Goal: Check status: Check status

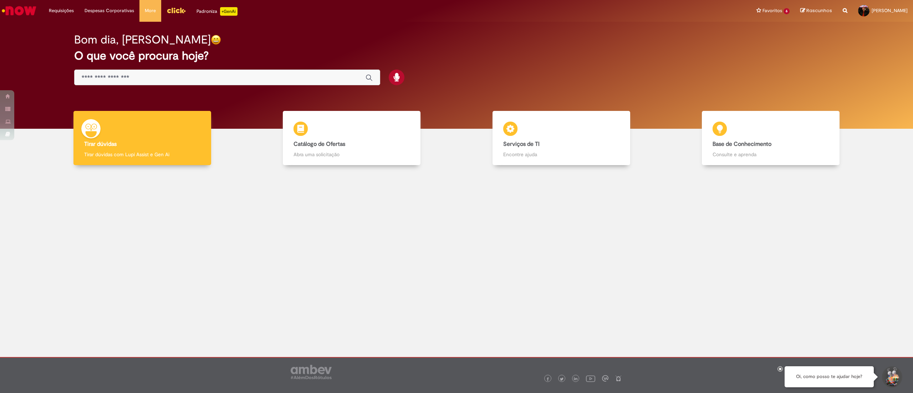
click at [42, 44] on div "Bom dia, [PERSON_NAME] O que você procura hoje?" at bounding box center [456, 75] width 902 height 107
click at [61, 12] on li "Requisições Exibir Todas as Solicitações" at bounding box center [62, 10] width 36 height 21
click at [60, 4] on li "Requisições Exibir Todas as Solicitações" at bounding box center [62, 10] width 36 height 21
click at [59, 28] on link "Exibir Todas as Solicitações" at bounding box center [83, 29] width 78 height 8
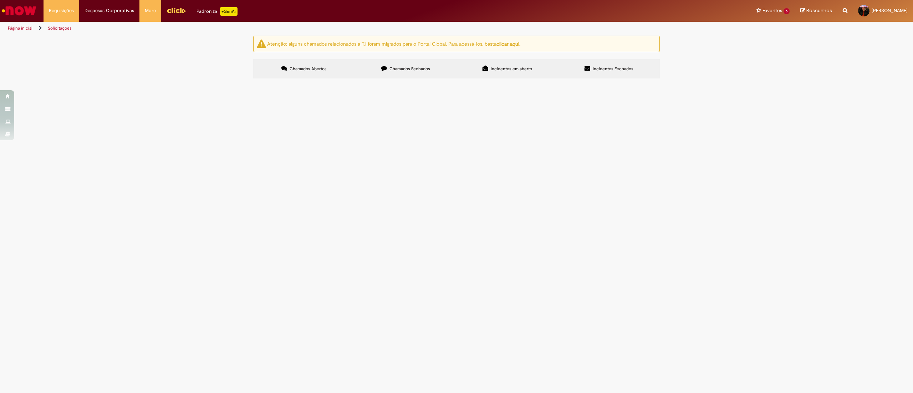
click at [416, 70] on span "Chamados Fechados" at bounding box center [410, 69] width 41 height 6
click at [0, 0] on th "Descrição" at bounding box center [0, 0] width 0 height 0
click at [0, 0] on span "Serviços Gerais do CSC" at bounding box center [0, 0] width 0 height 0
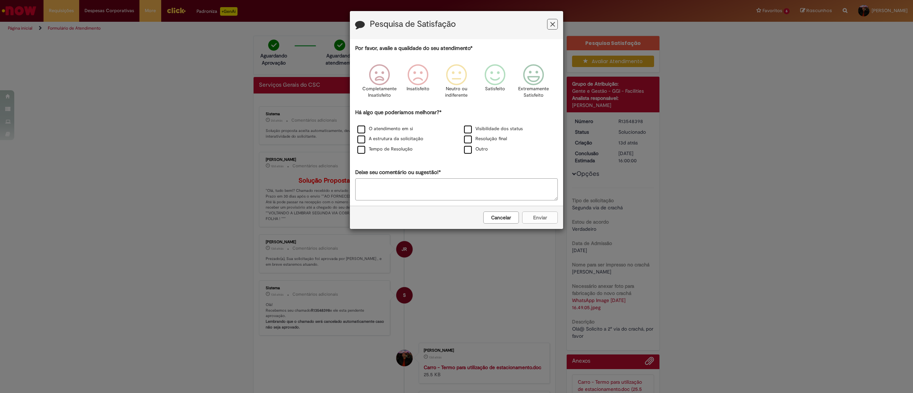
click at [550, 22] on icon "Feedback" at bounding box center [552, 24] width 5 height 7
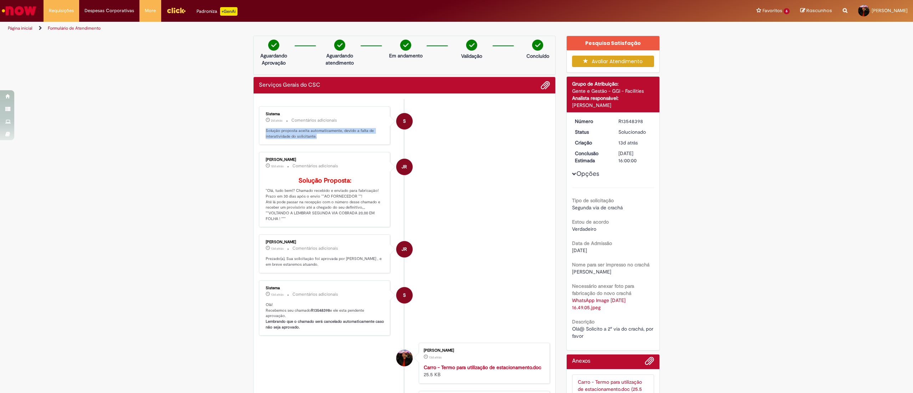
drag, startPoint x: 316, startPoint y: 135, endPoint x: 256, endPoint y: 131, distance: 60.4
click at [261, 129] on div "Sistema 2d atrás 2 dias atrás Comentários adicionais Solução proposta aceita au…" at bounding box center [324, 125] width 127 height 35
click at [170, 154] on div "Verificar Código de Barras Aguardando Aprovação Aguardando atendimento Em andam…" at bounding box center [456, 320] width 913 height 568
